Goal: Information Seeking & Learning: Find specific page/section

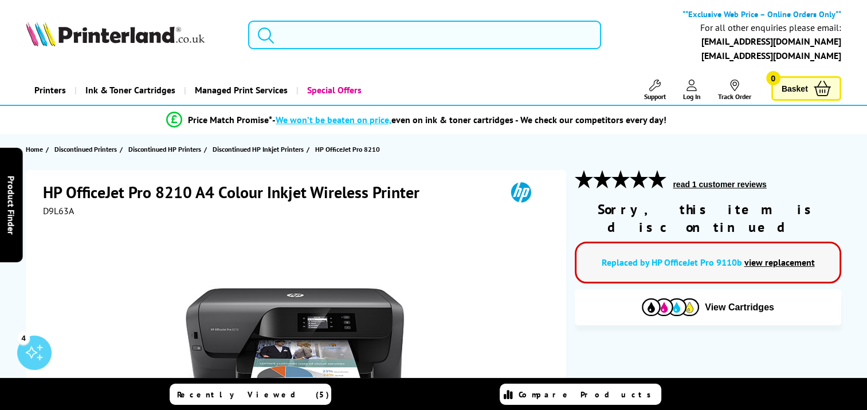
click at [361, 30] on input "search" at bounding box center [424, 35] width 353 height 29
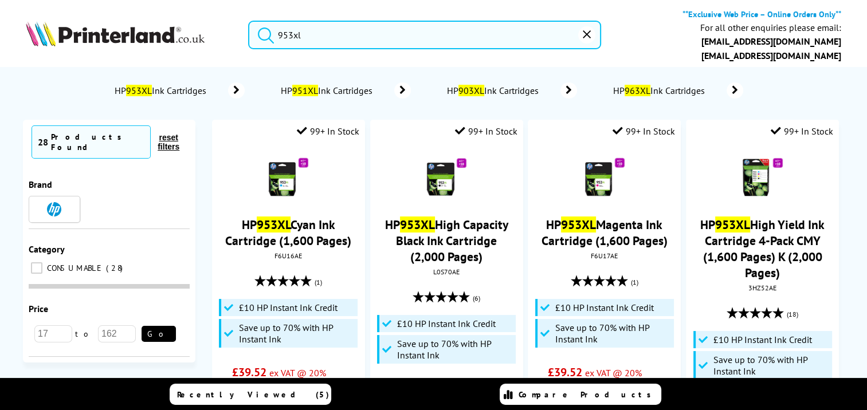
type input "953xl"
click at [249, 21] on button "submit" at bounding box center [263, 33] width 29 height 25
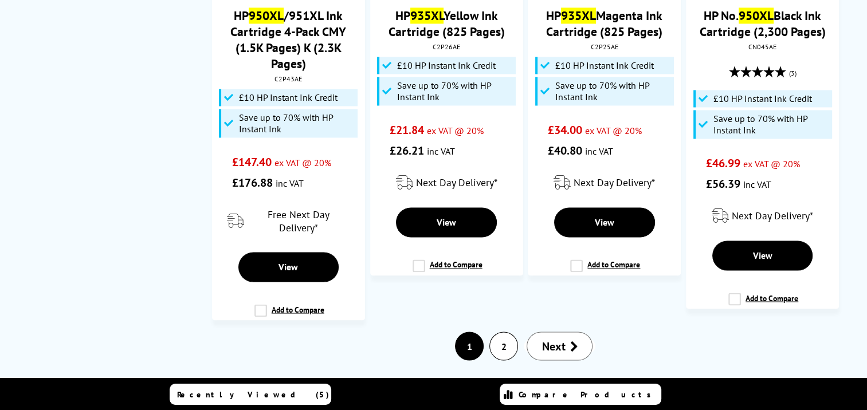
scroll to position [2062, 0]
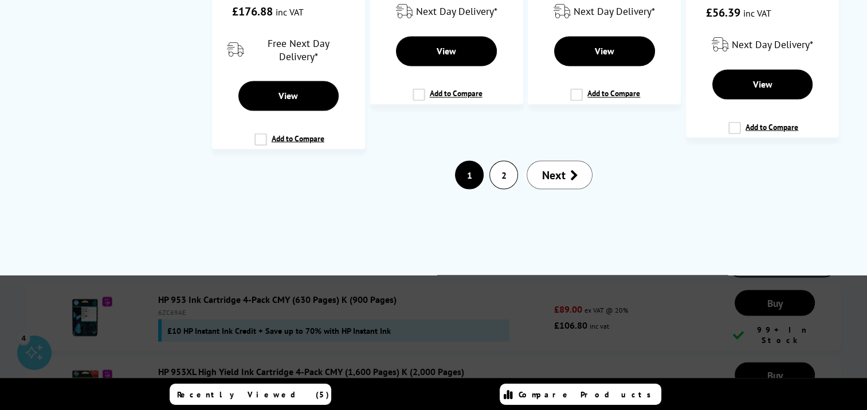
click at [496, 161] on link "2" at bounding box center [503, 174] width 27 height 27
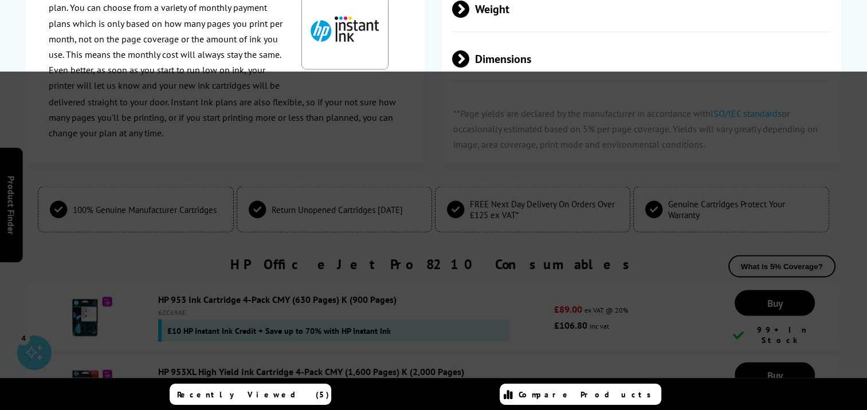
scroll to position [0, 0]
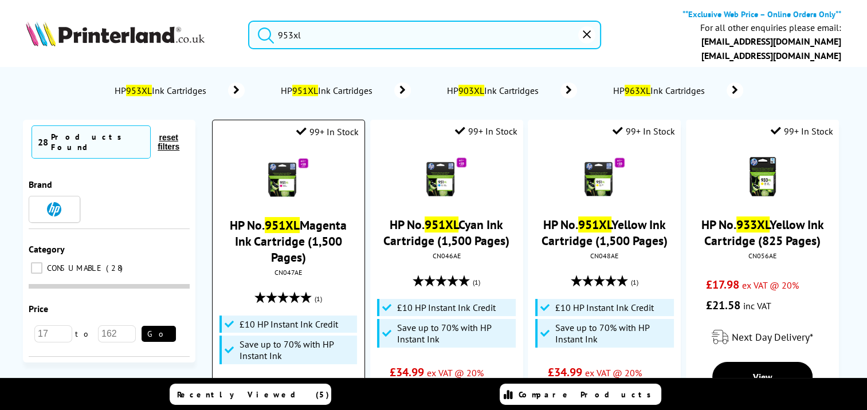
click at [289, 235] on link "HP No. 951XL Magenta Ink Cartridge (1,500 Pages)" at bounding box center [288, 241] width 117 height 48
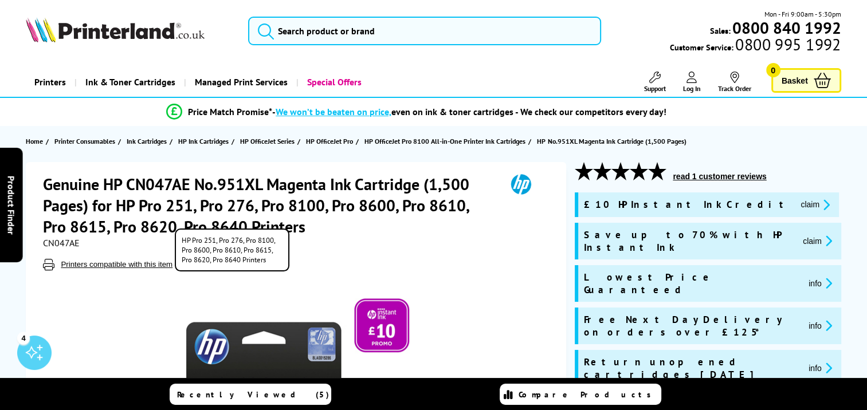
click at [136, 261] on button "Printers compatible with this item" at bounding box center [116, 265] width 119 height 10
click at [129, 264] on button "Printers compatible with this item" at bounding box center [116, 265] width 119 height 10
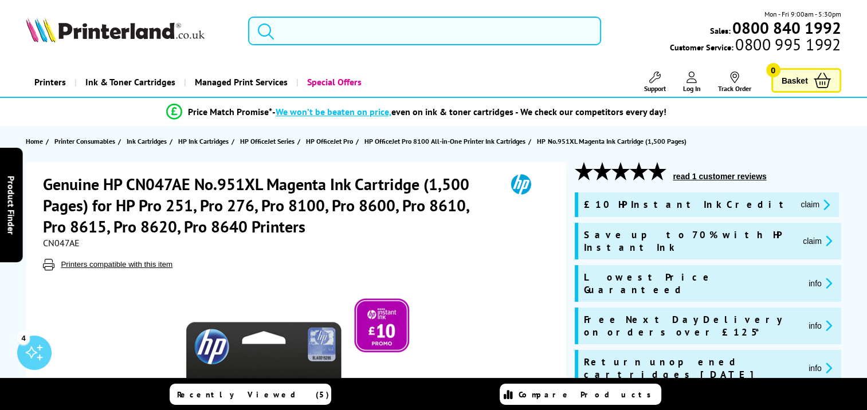
click at [344, 38] on input "search" at bounding box center [424, 31] width 353 height 29
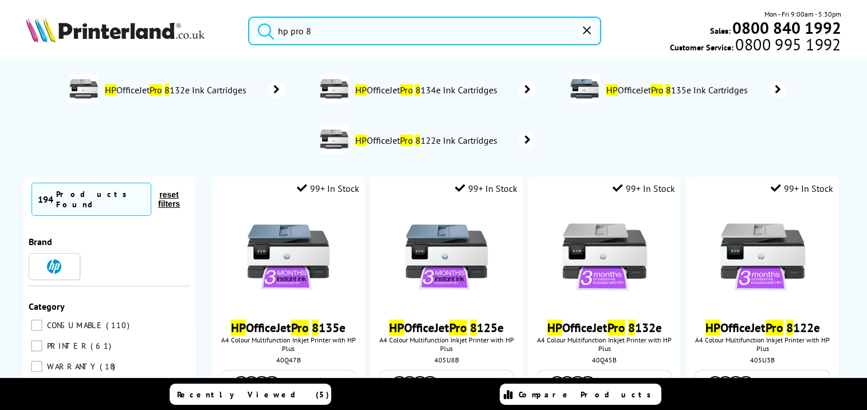
type input "hp pro 8"
click at [249, 17] on button "submit" at bounding box center [263, 29] width 29 height 25
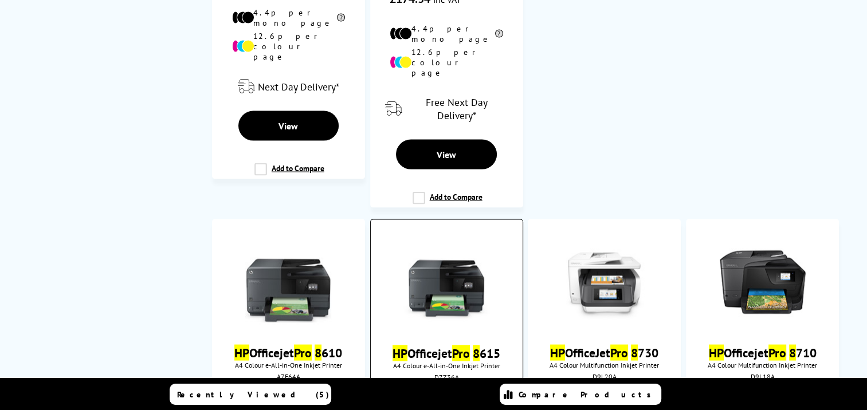
scroll to position [2578, 0]
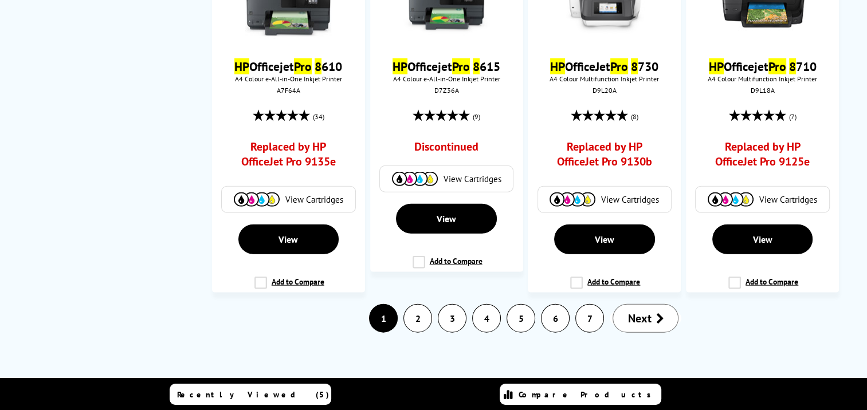
click at [417, 305] on link "2" at bounding box center [417, 318] width 27 height 27
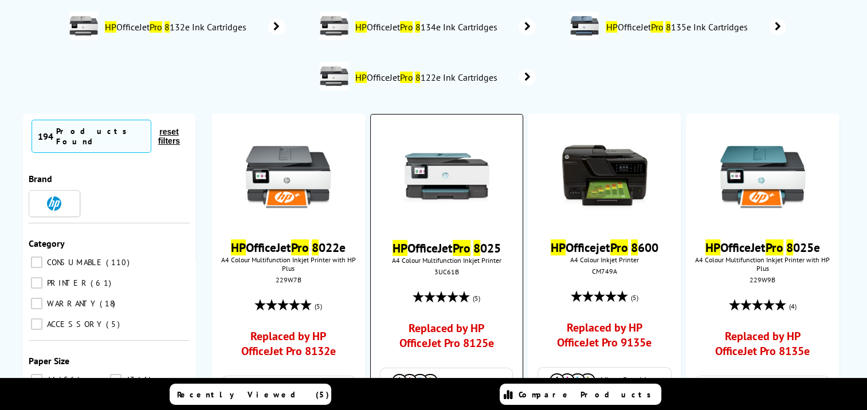
scroll to position [229, 0]
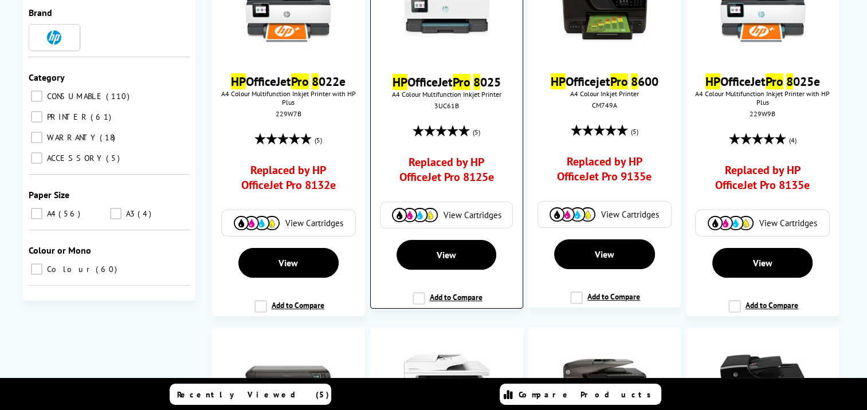
click at [425, 170] on link "Replaced by HP OfficeJet Pro 8125e" at bounding box center [446, 173] width 112 height 36
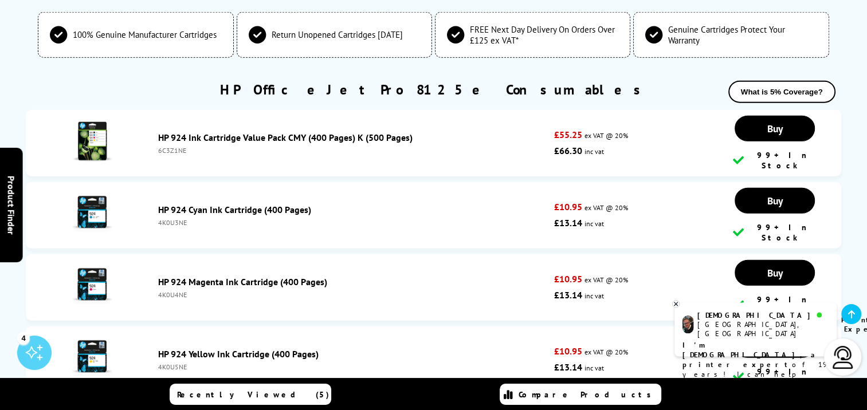
scroll to position [3036, 0]
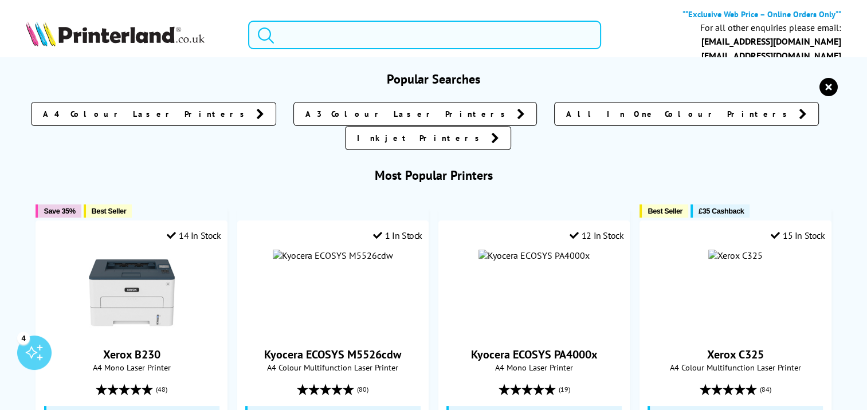
click at [368, 31] on input "search" at bounding box center [424, 35] width 353 height 29
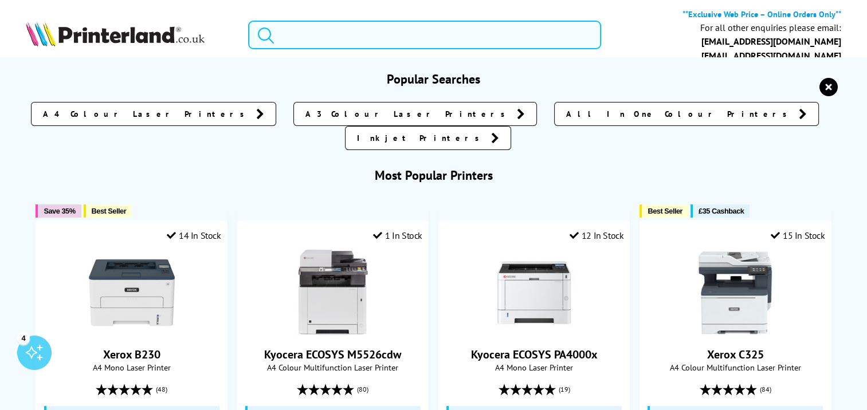
paste input "5A0S3B"
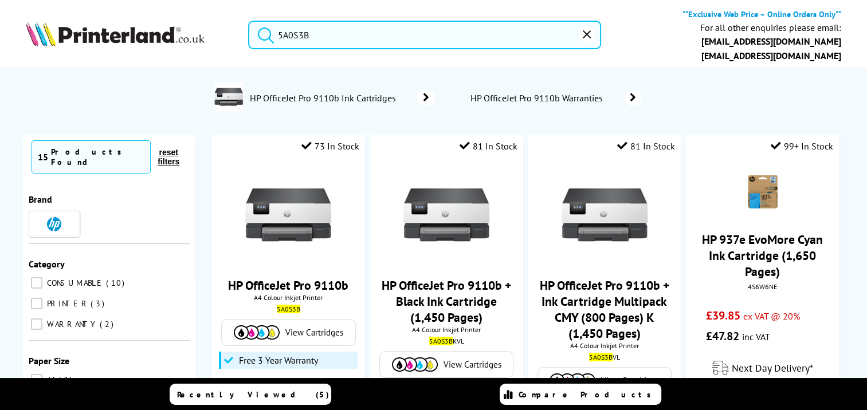
type input "5A0S3B"
click at [249, 21] on button "submit" at bounding box center [263, 33] width 29 height 25
